Goal: Task Accomplishment & Management: Manage account settings

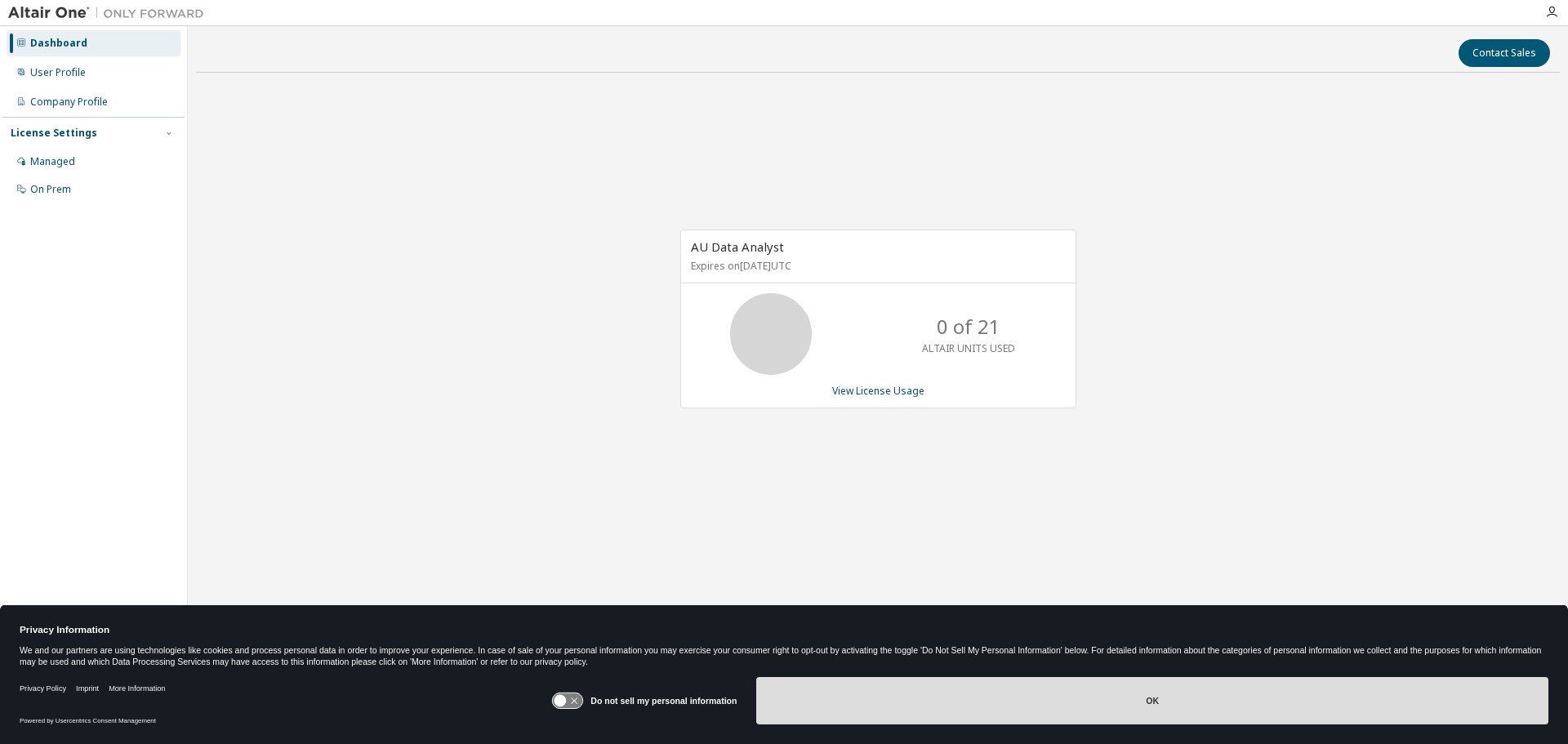
click at [1166, 707] on button "OK" at bounding box center [1153, 700] width 793 height 47
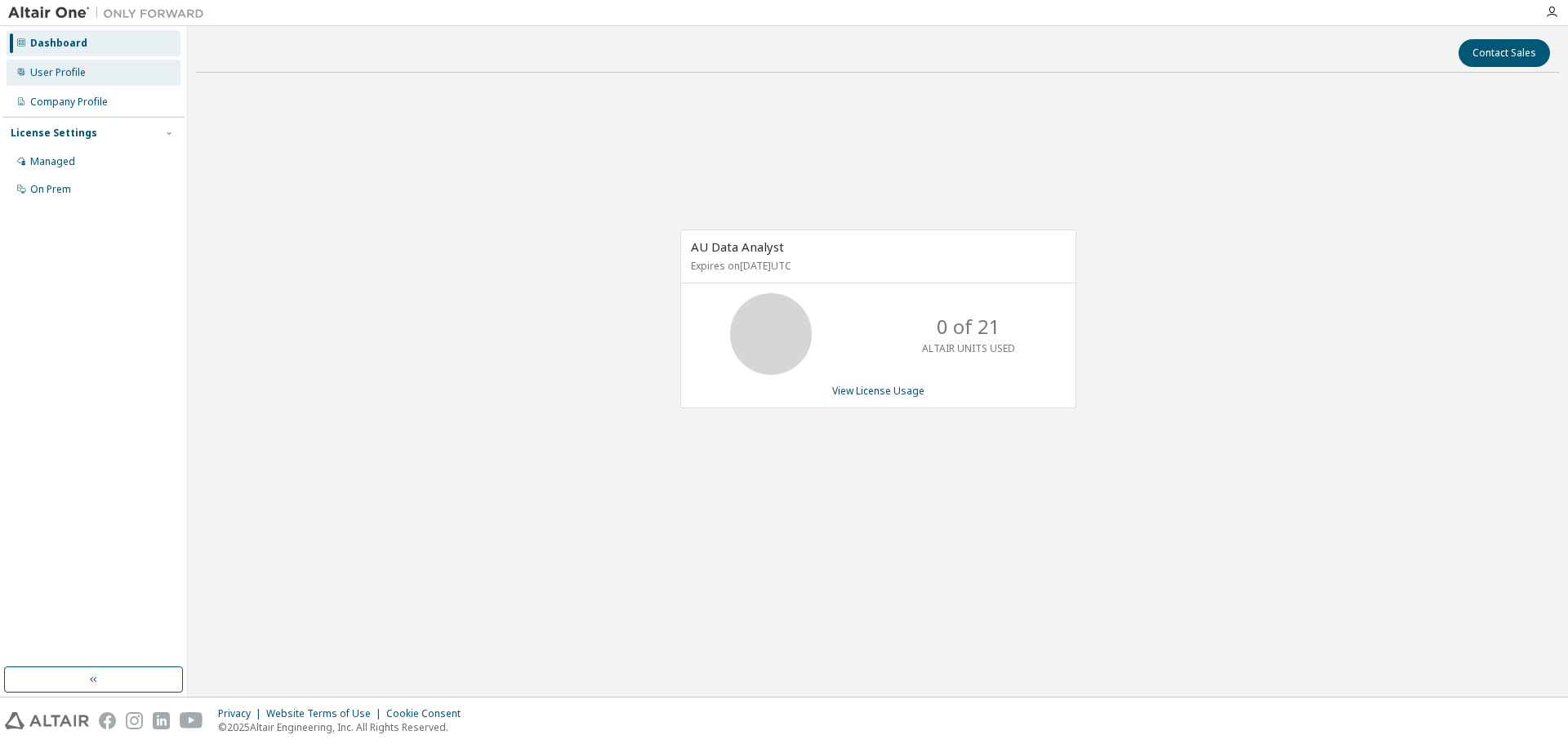
click at [70, 75] on div "User Profile" at bounding box center [58, 73] width 56 height 13
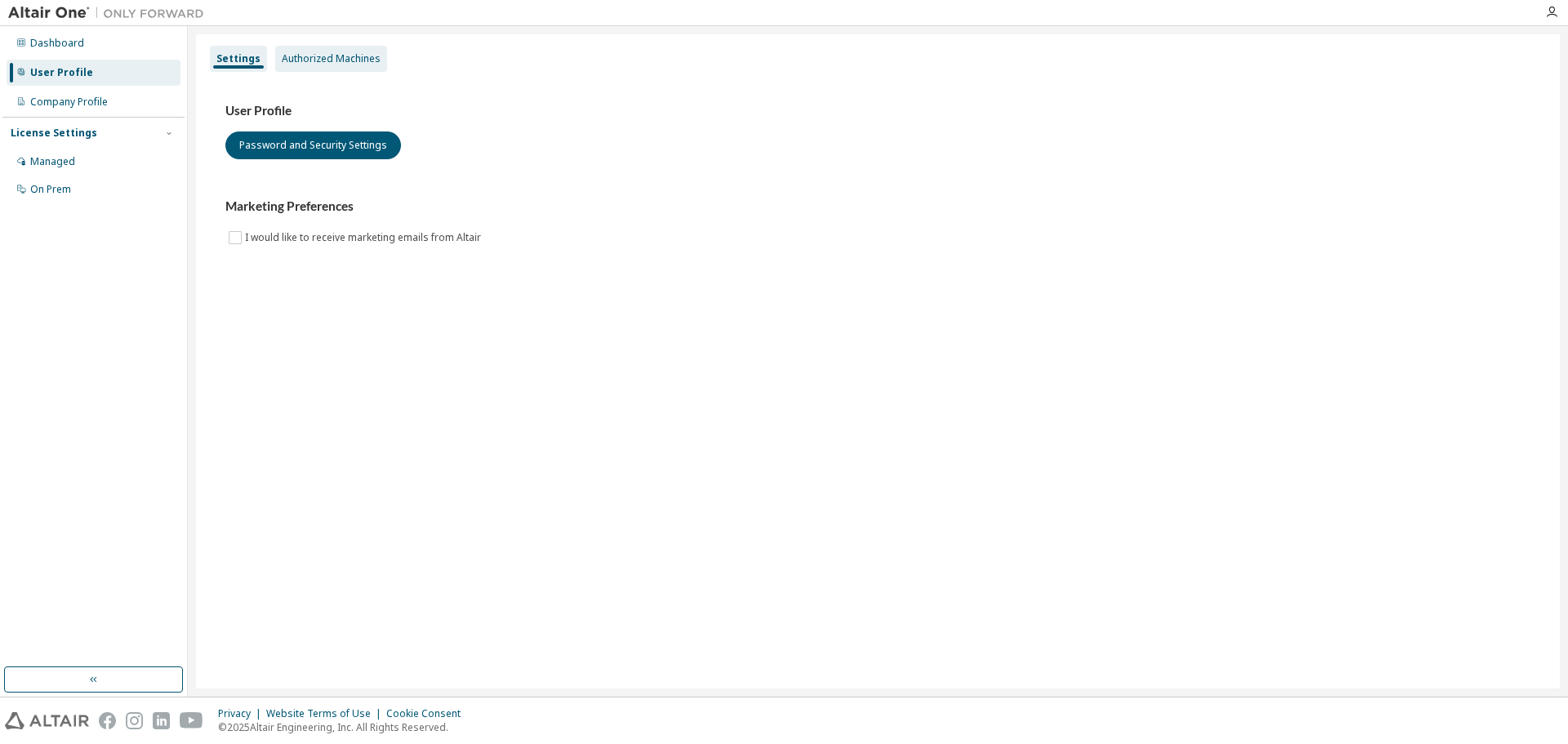
click at [319, 55] on div "Authorized Machines" at bounding box center [330, 59] width 99 height 13
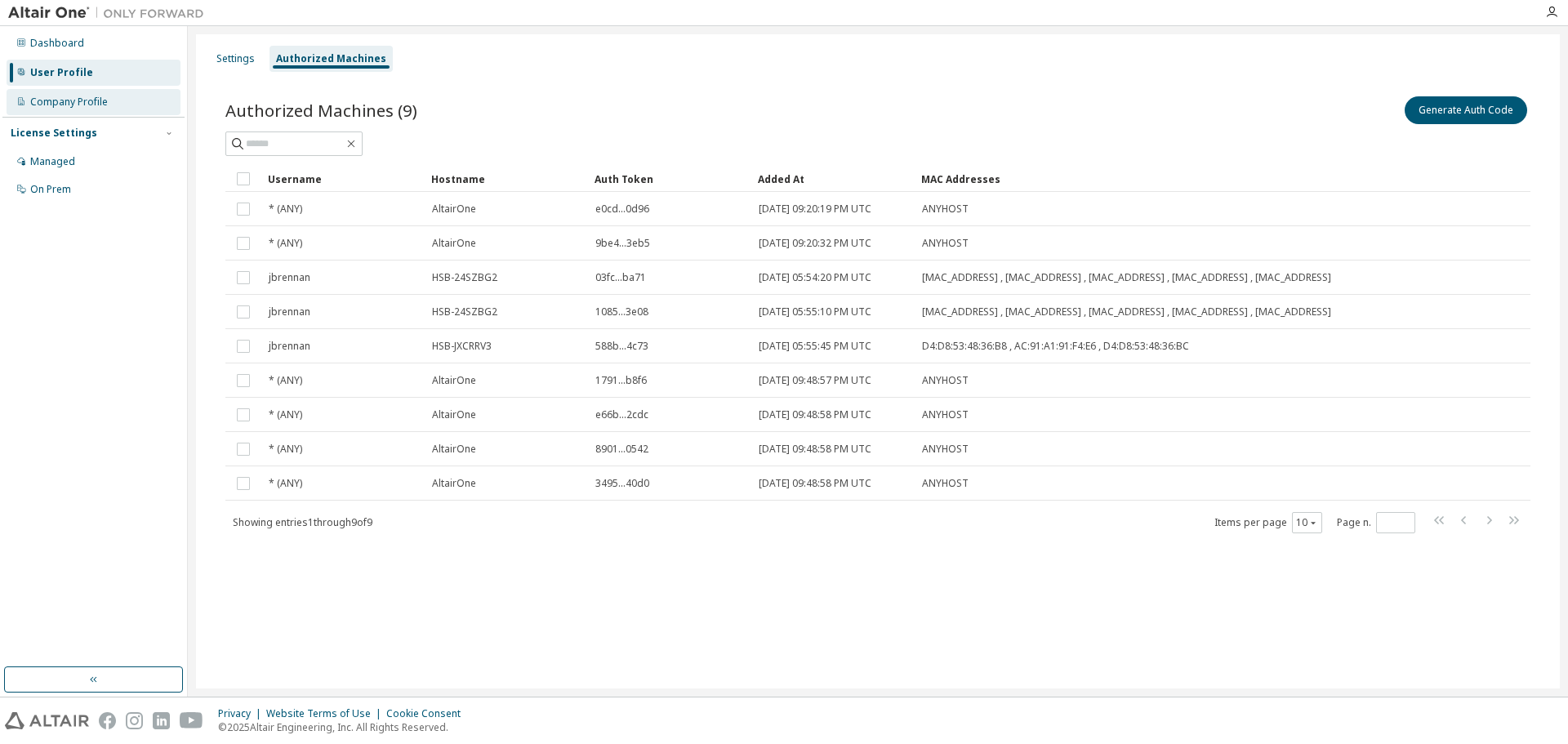
click at [64, 98] on div "Company Profile" at bounding box center [69, 102] width 78 height 13
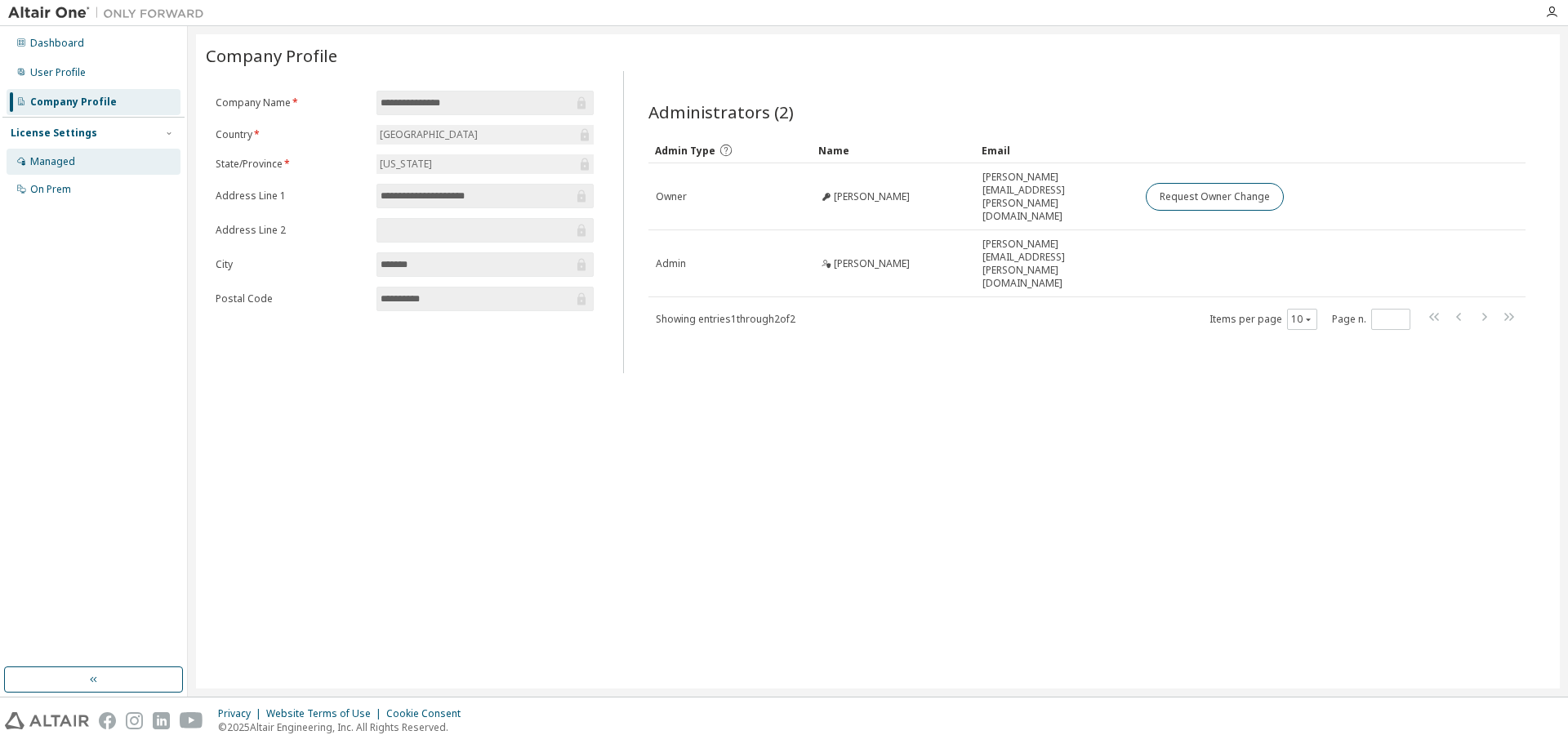
click at [71, 167] on div "Managed" at bounding box center [53, 162] width 45 height 13
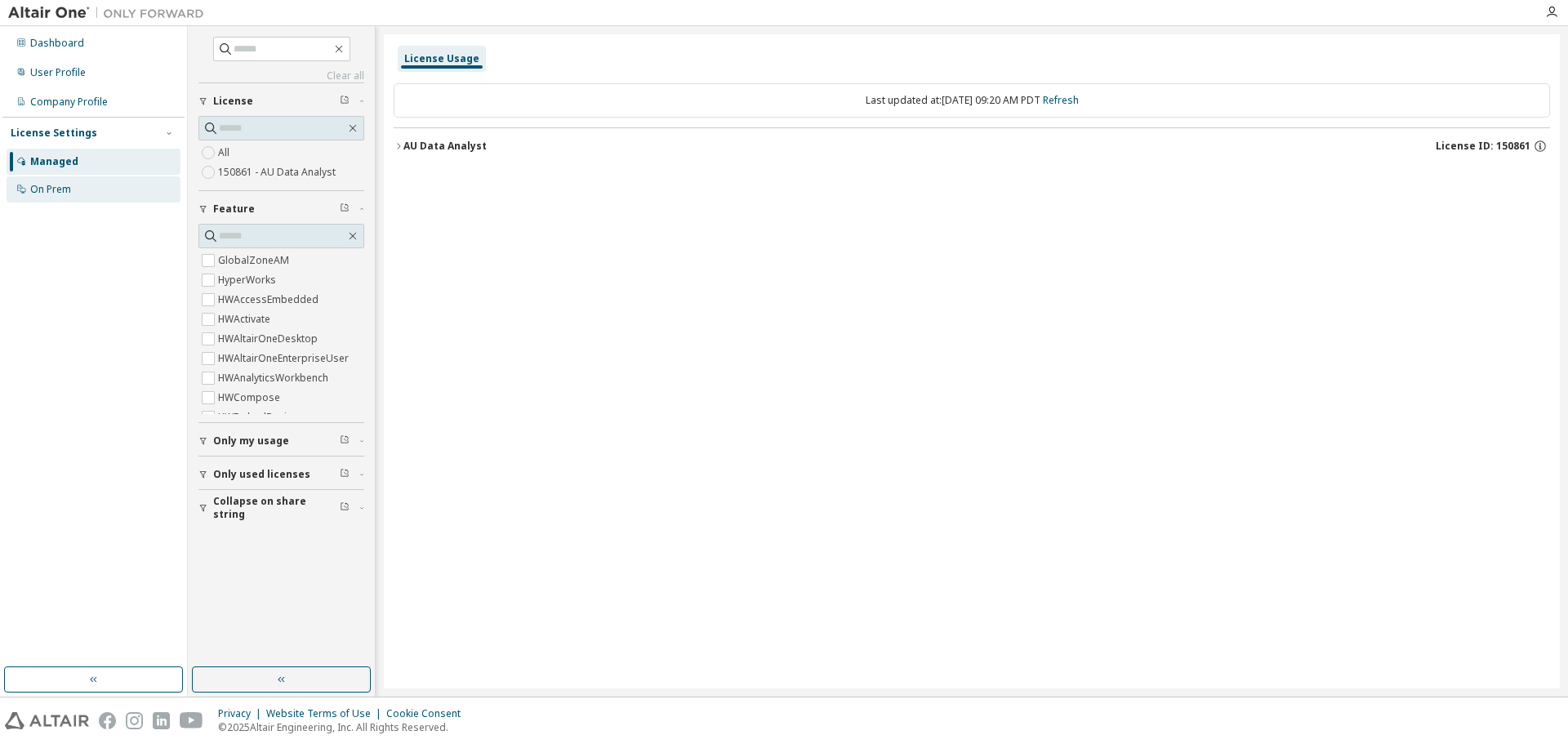
click at [70, 187] on div "On Prem" at bounding box center [51, 190] width 41 height 13
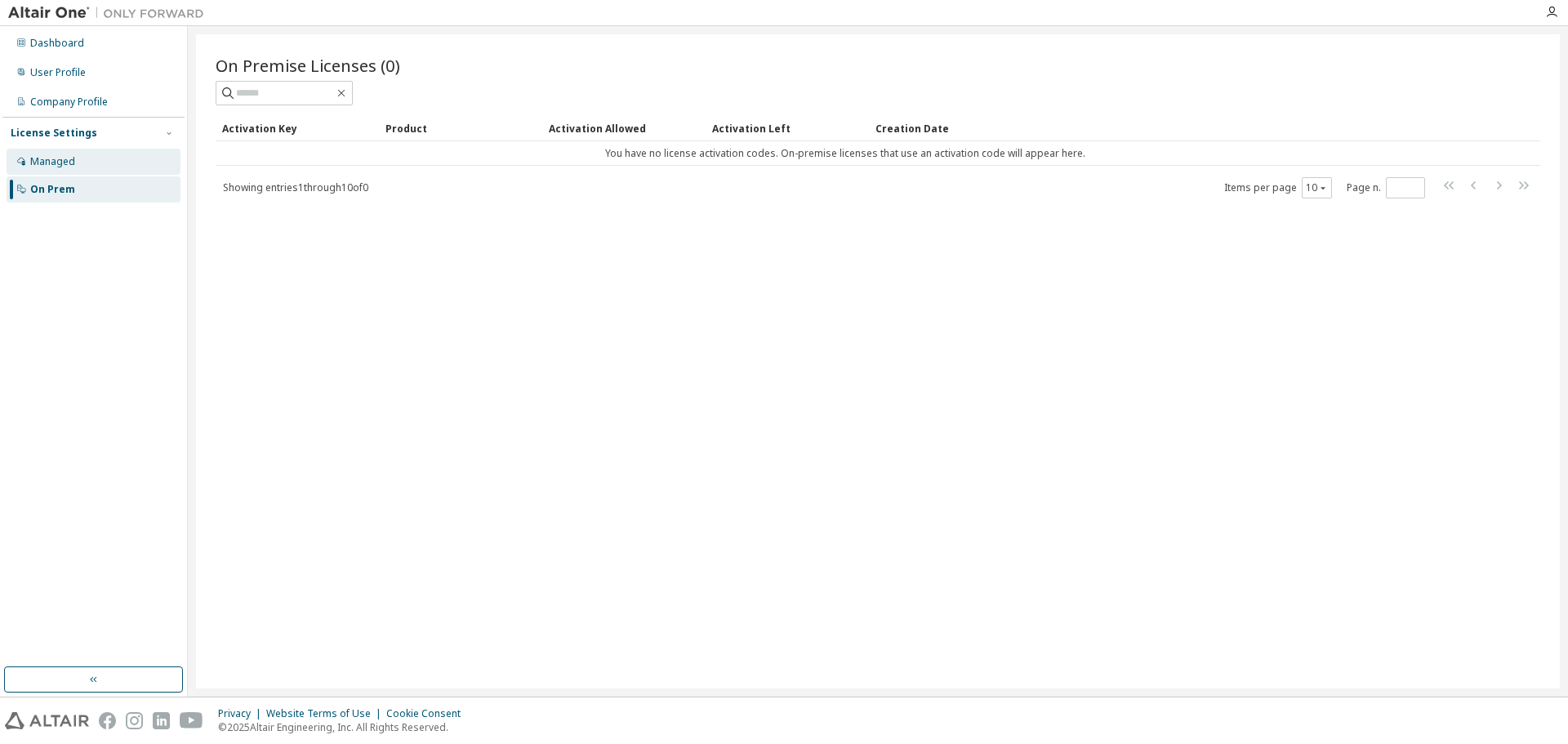
click at [63, 163] on div "Managed" at bounding box center [53, 162] width 45 height 13
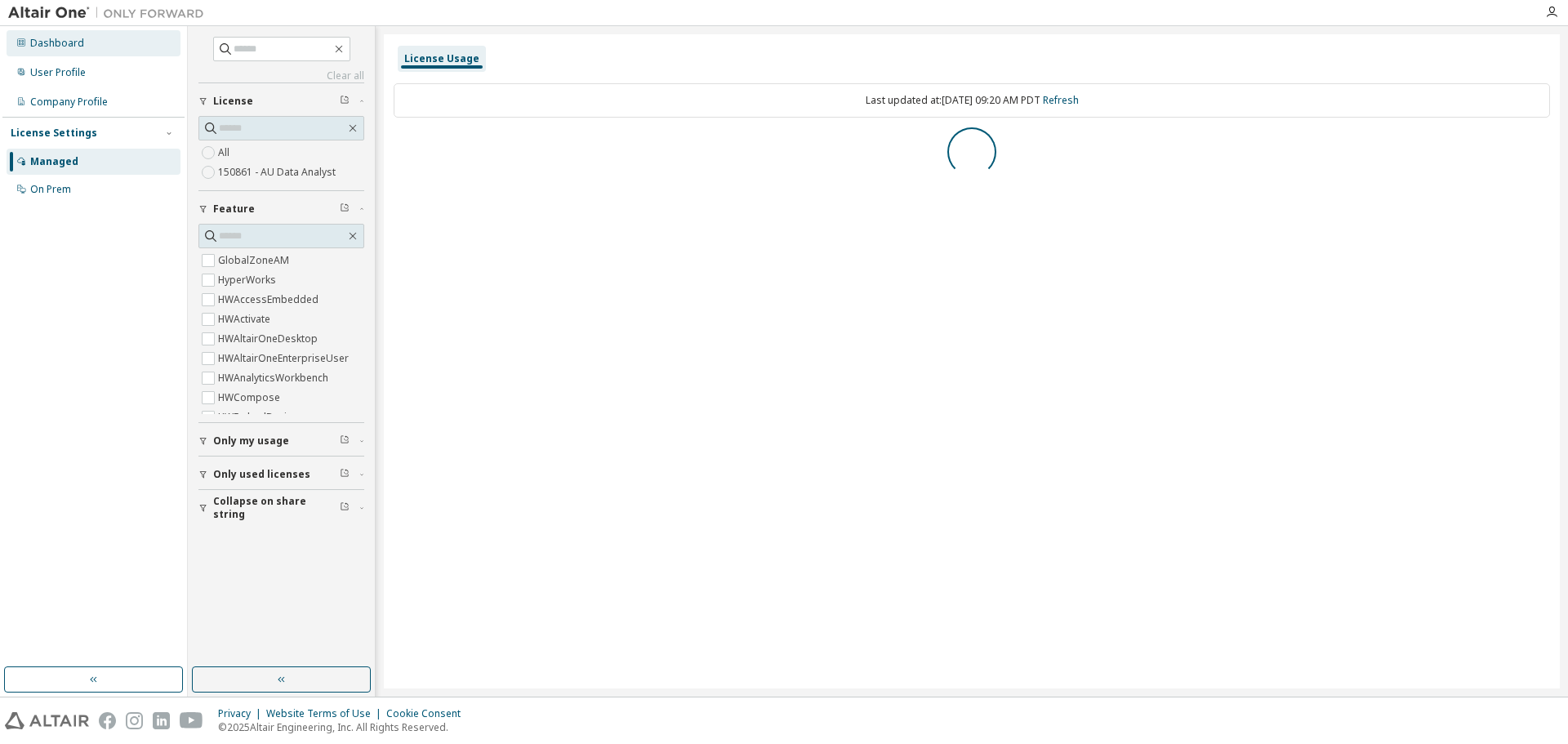
click at [78, 40] on div "Dashboard" at bounding box center [57, 43] width 54 height 13
click at [41, 38] on div "Dashboard" at bounding box center [57, 43] width 54 height 13
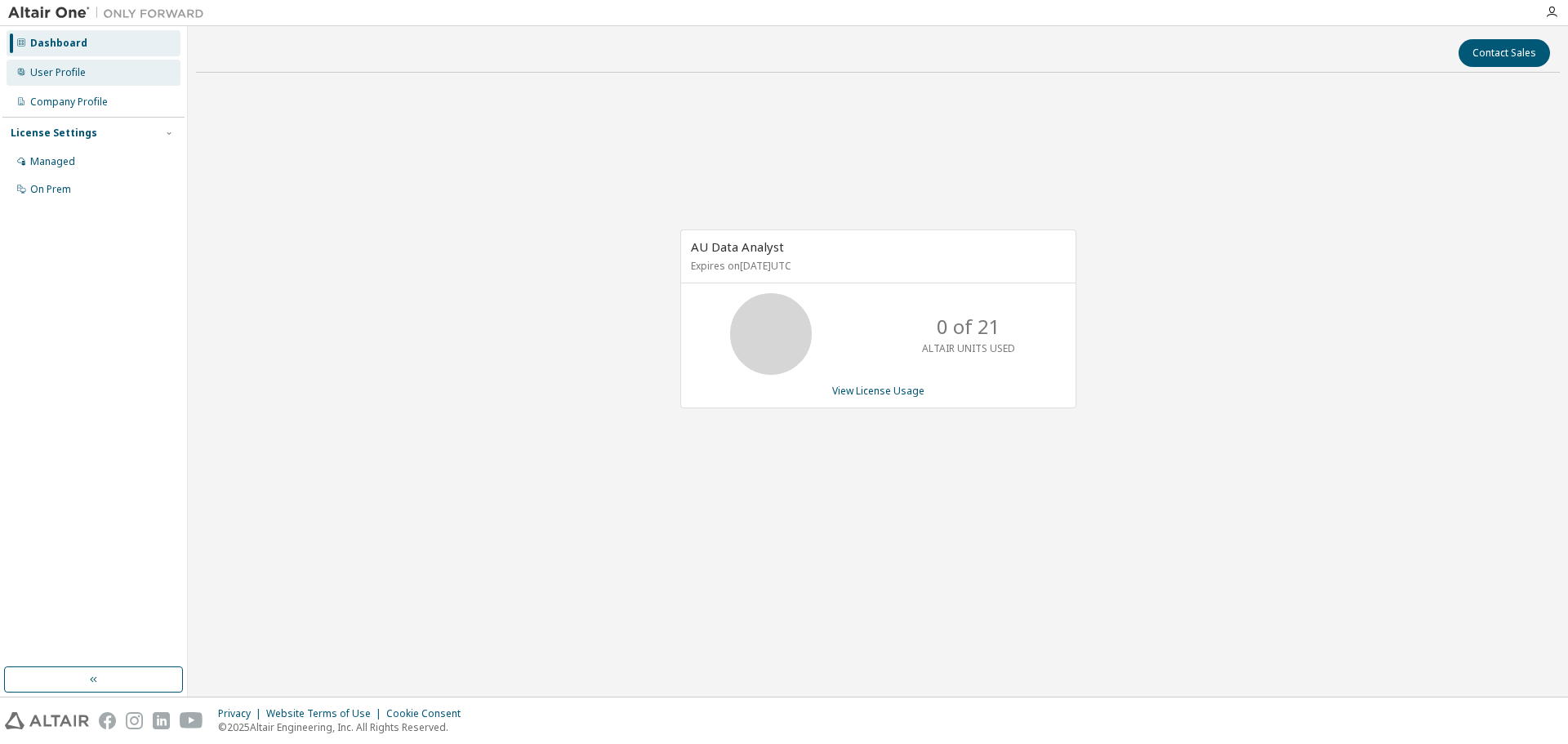
click at [86, 75] on div "User Profile" at bounding box center [94, 72] width 174 height 26
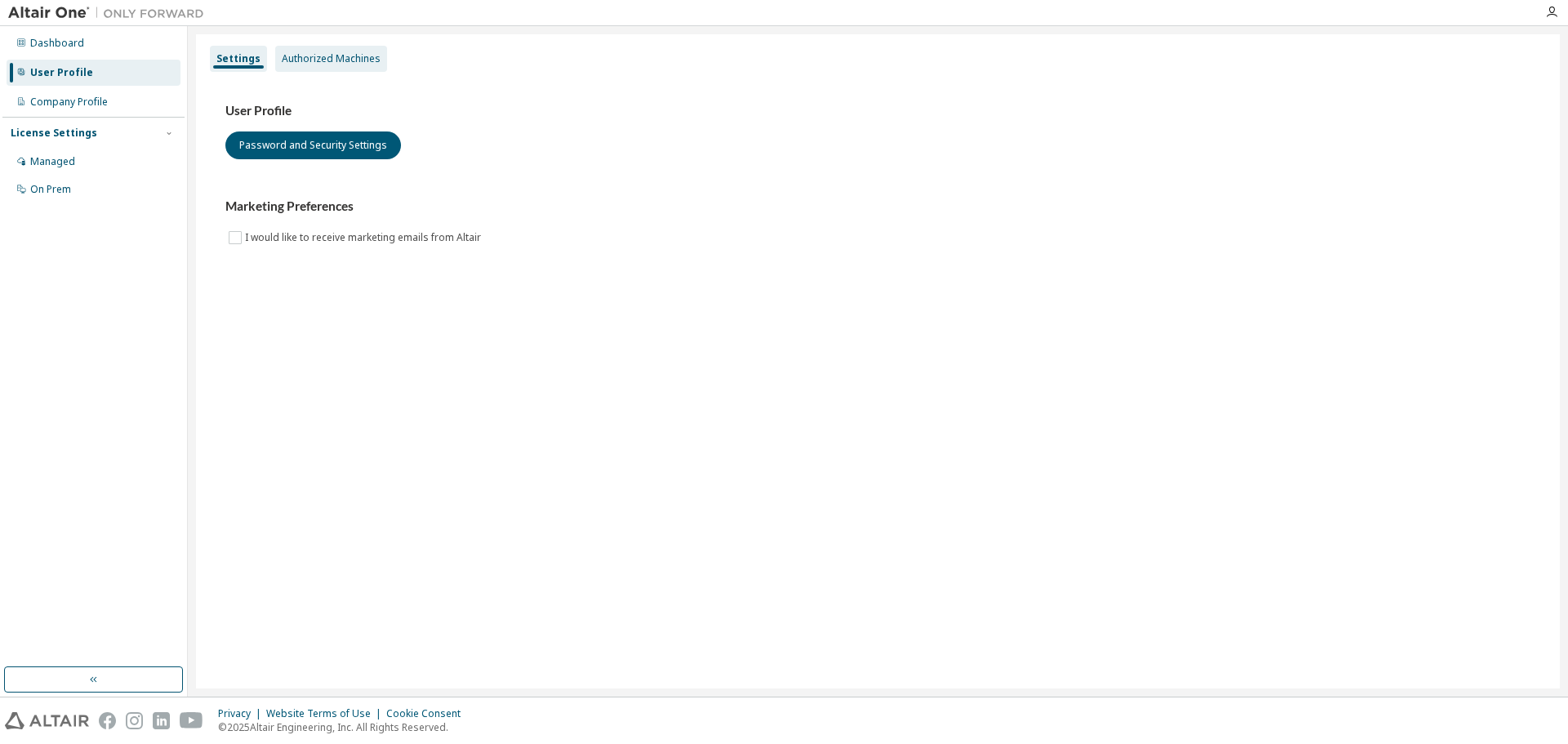
click at [338, 56] on div "Authorized Machines" at bounding box center [330, 59] width 99 height 13
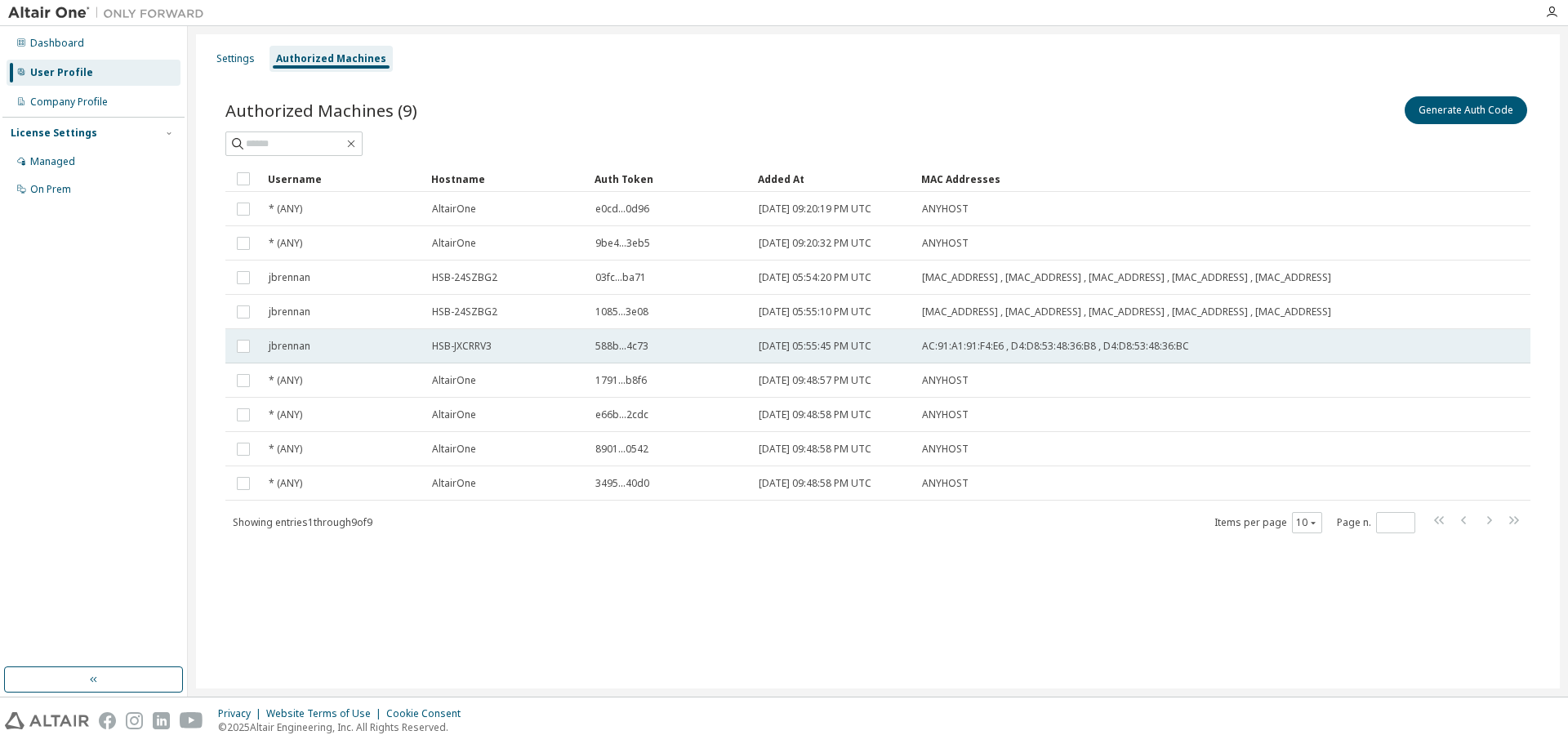
click at [842, 353] on span "2024-06-12 05:55:45 PM UTC" at bounding box center [816, 347] width 113 height 13
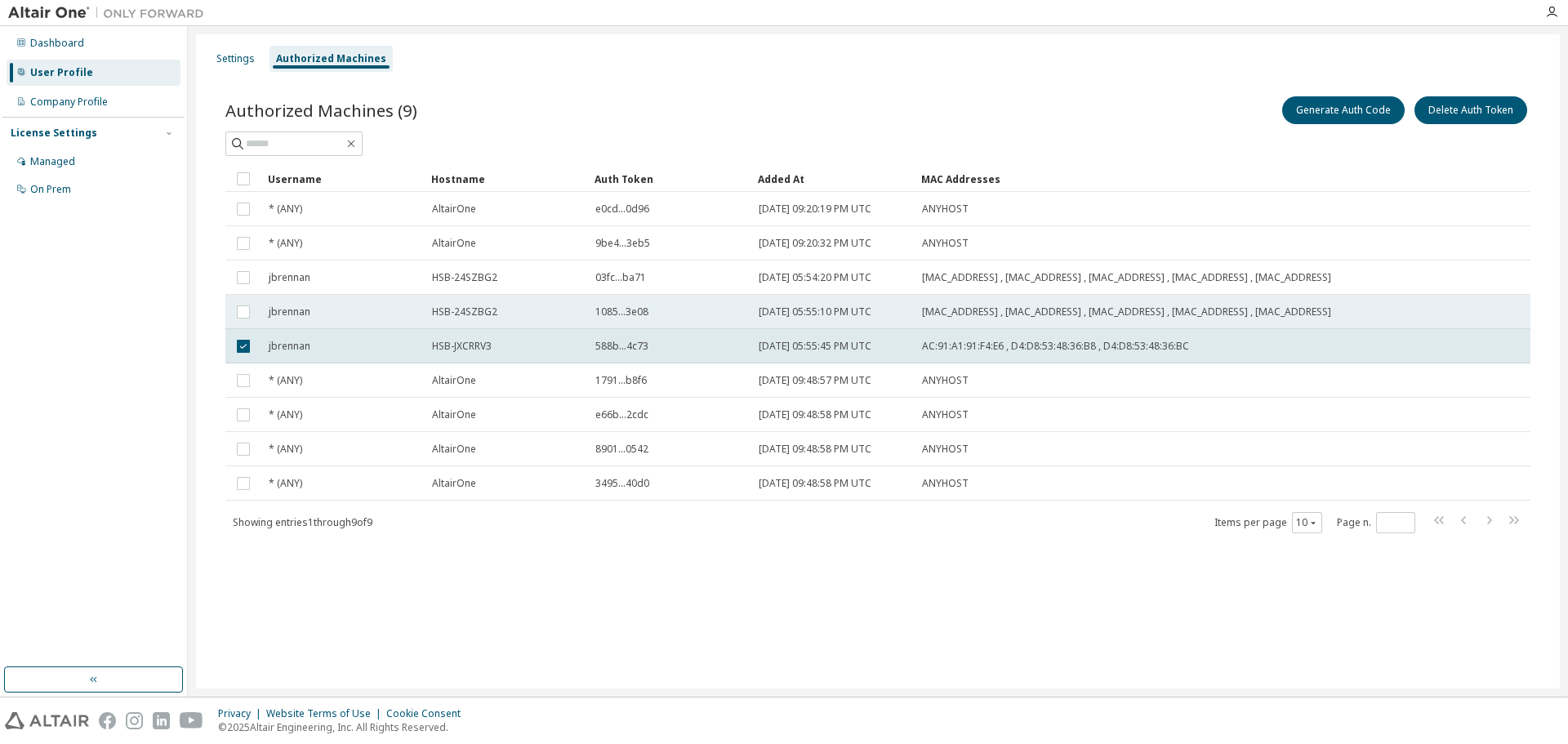
click at [960, 319] on span "00:05:9A:3C:7A:00 , F0:D5:BF:05:3F:2F , F0:D5:BF:05:3F:33 , 18:DB:F2:30:40:4D ,…" at bounding box center [1126, 312] width 409 height 13
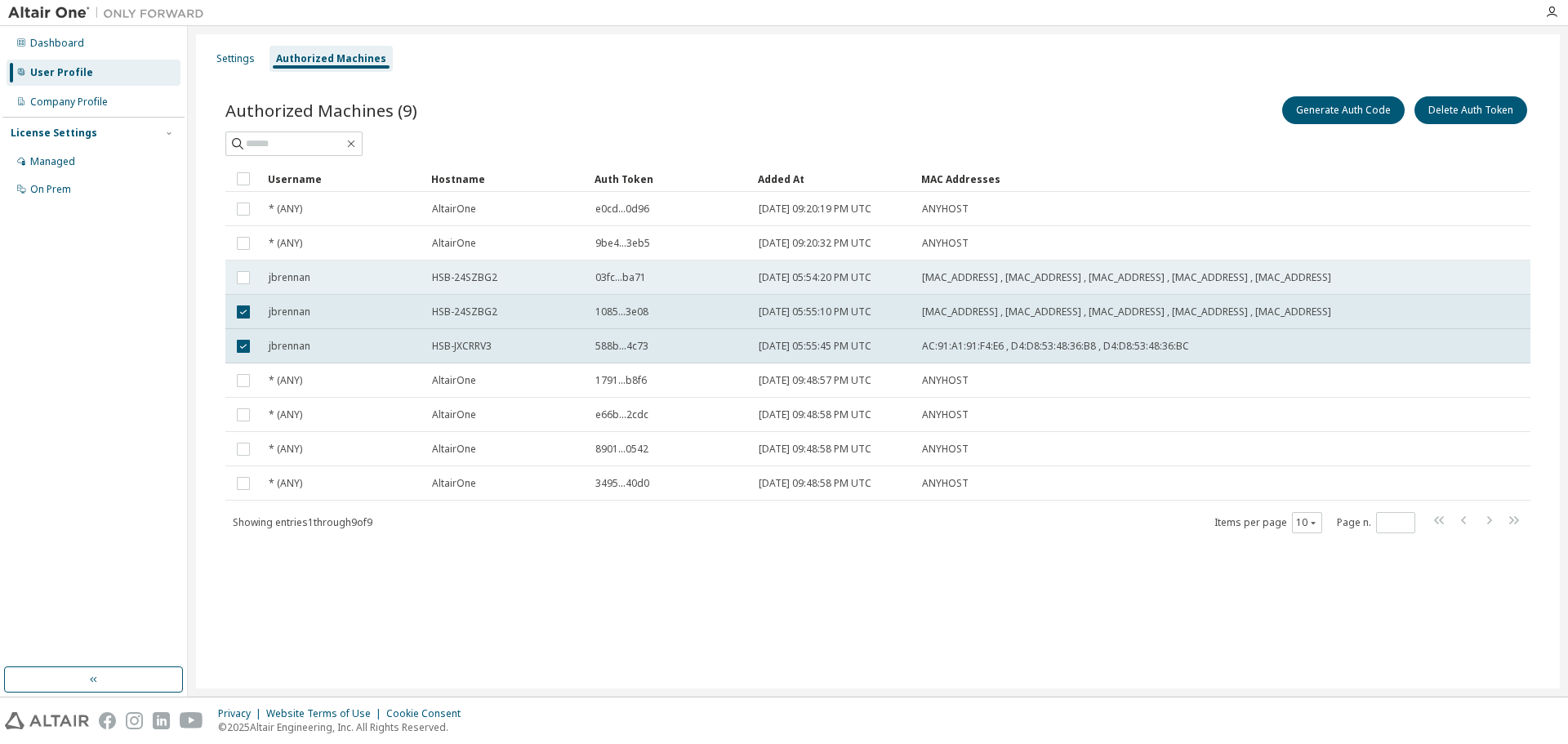
click at [993, 278] on span "00:05:9A:3C:7A:00 , F0:D5:BF:05:3F:2F , F0:D5:BF:05:3F:33 , 18:DB:F2:30:40:4D ,…" at bounding box center [1126, 278] width 409 height 13
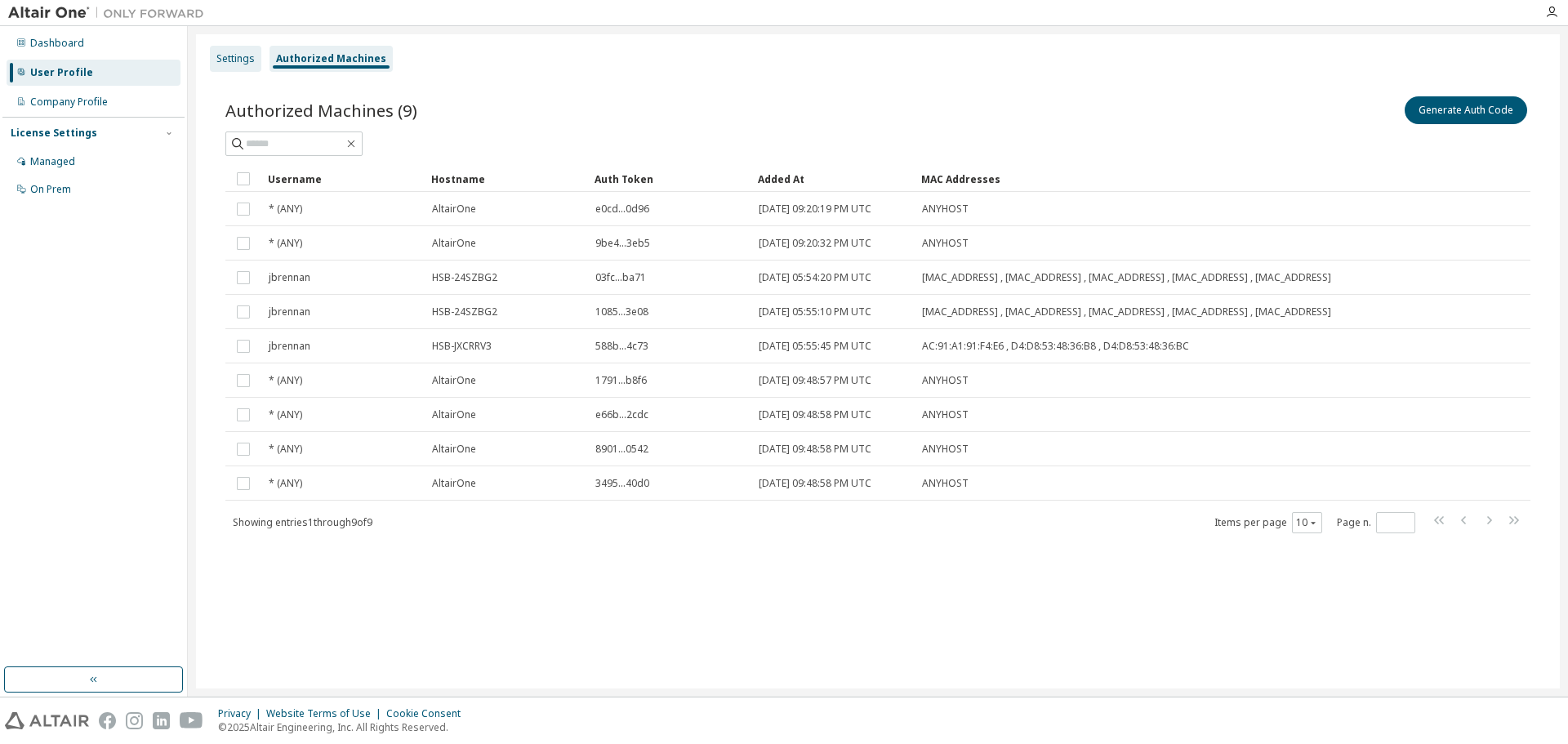
click at [241, 60] on div "Settings" at bounding box center [235, 59] width 38 height 13
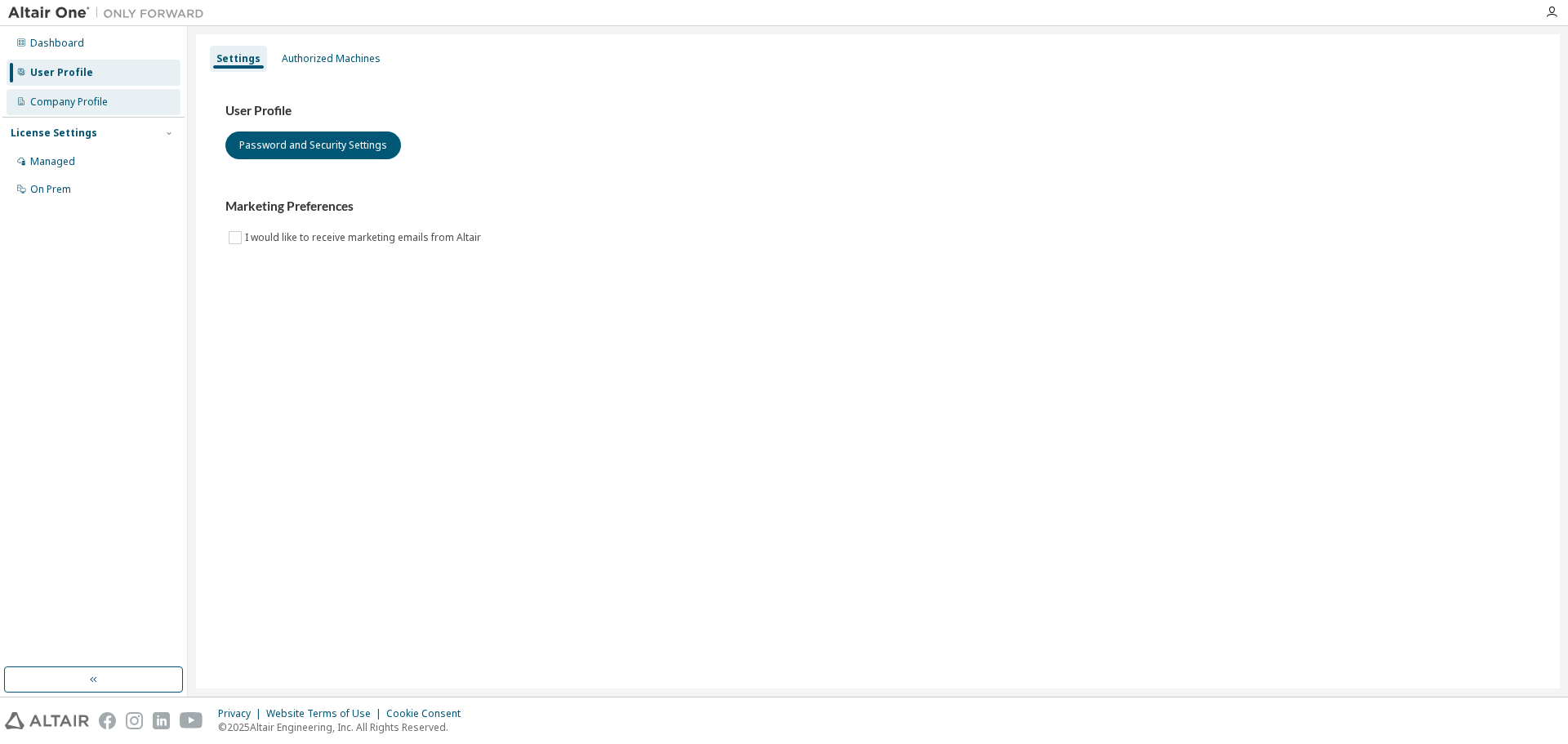
click at [101, 110] on div "Company Profile" at bounding box center [94, 101] width 174 height 26
